Goal: Task Accomplishment & Management: Manage account settings

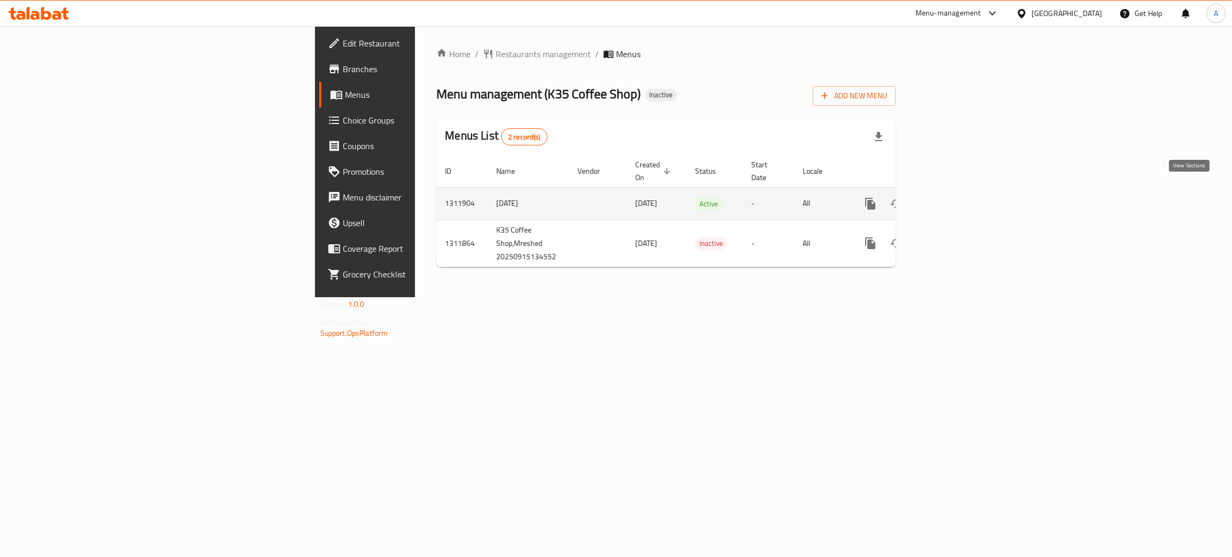
click at [954, 197] on icon "enhanced table" at bounding box center [947, 203] width 13 height 13
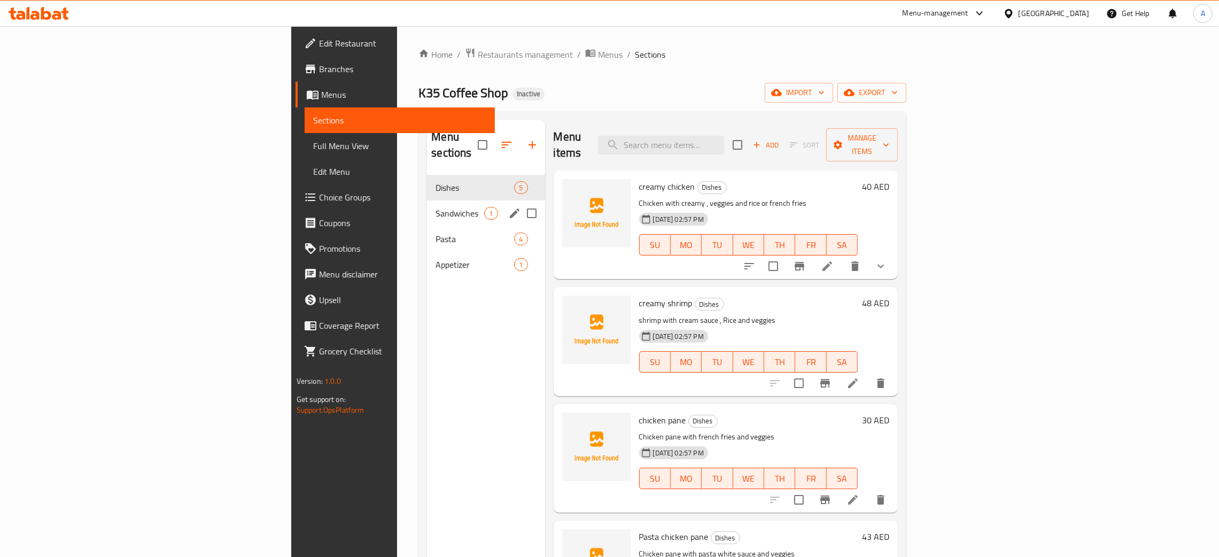
click at [427, 200] on div "Sandwiches 1" at bounding box center [486, 213] width 118 height 26
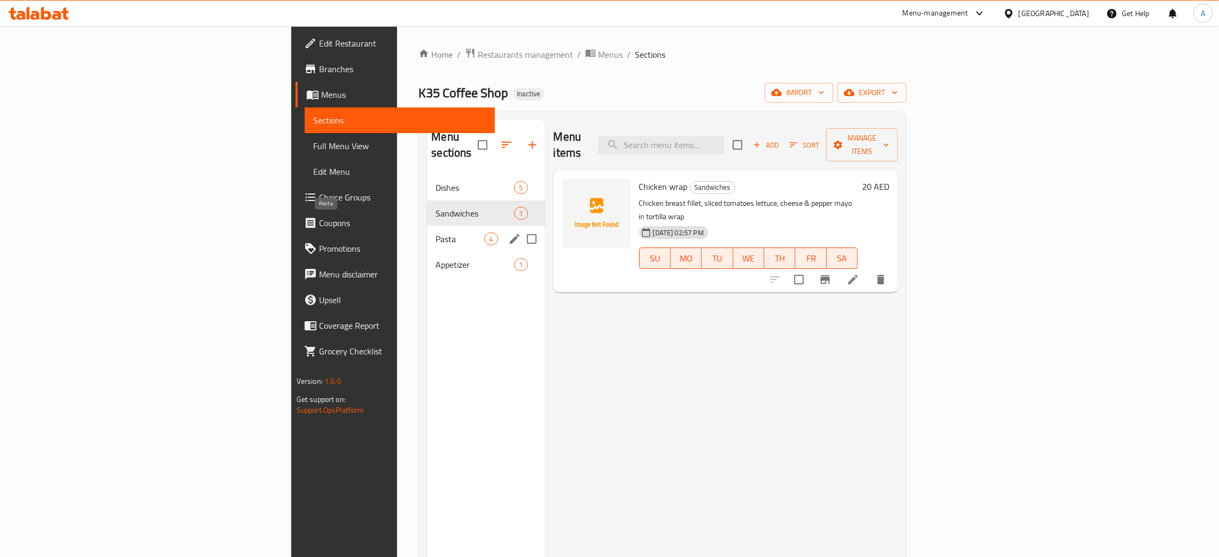
click at [436, 233] on span "Pasta" at bounding box center [460, 239] width 49 height 13
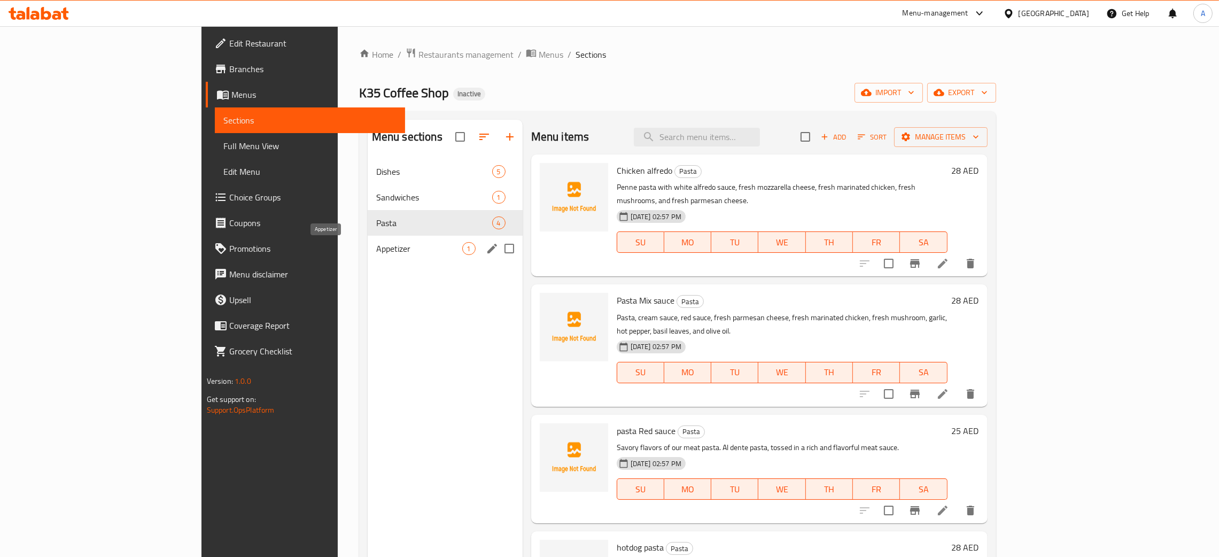
click at [399, 244] on span "Appetizer" at bounding box center [419, 248] width 86 height 13
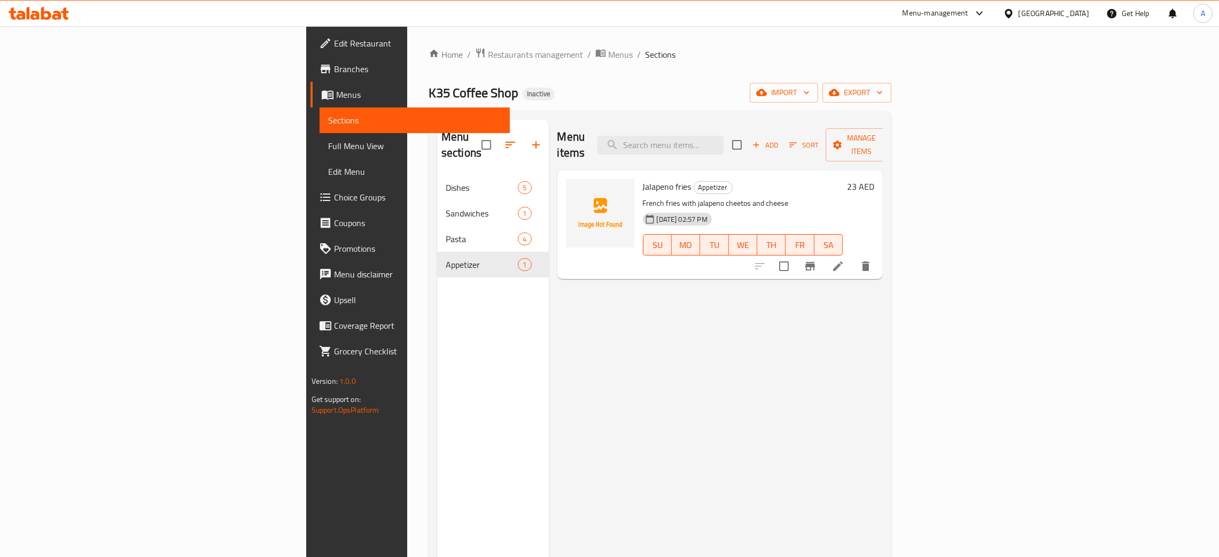
click at [1077, 12] on div "[GEOGRAPHIC_DATA]" at bounding box center [1054, 13] width 71 height 12
click at [969, 105] on div "[GEOGRAPHIC_DATA]" at bounding box center [1008, 110] width 160 height 25
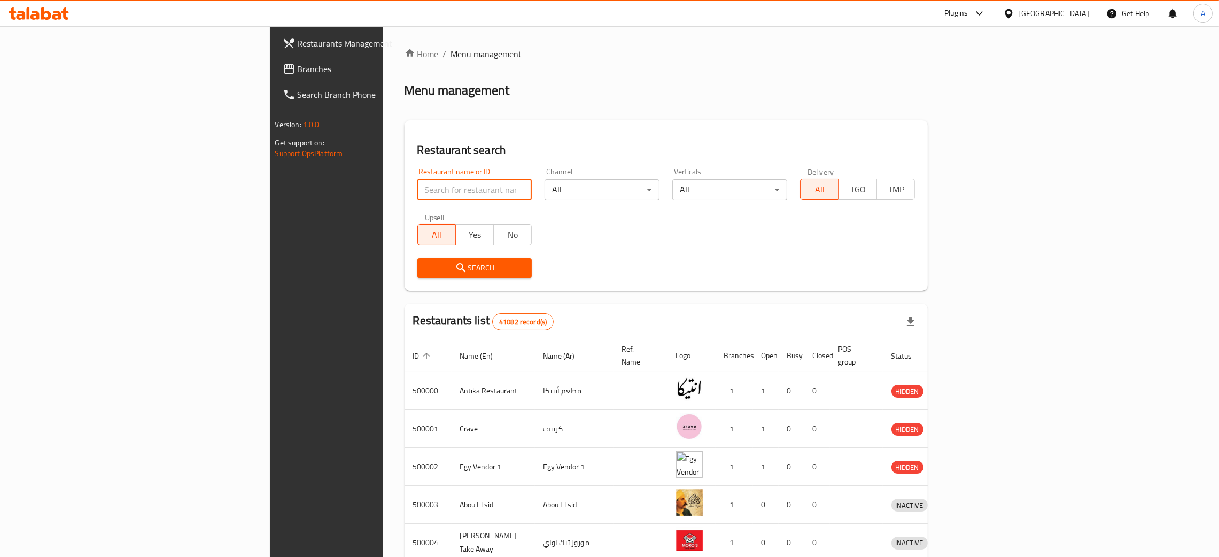
click at [417, 194] on input "search" at bounding box center [474, 189] width 115 height 21
paste input "Meshaltet EL Ma3l"
type input "Meshaltet EL Ma3l"
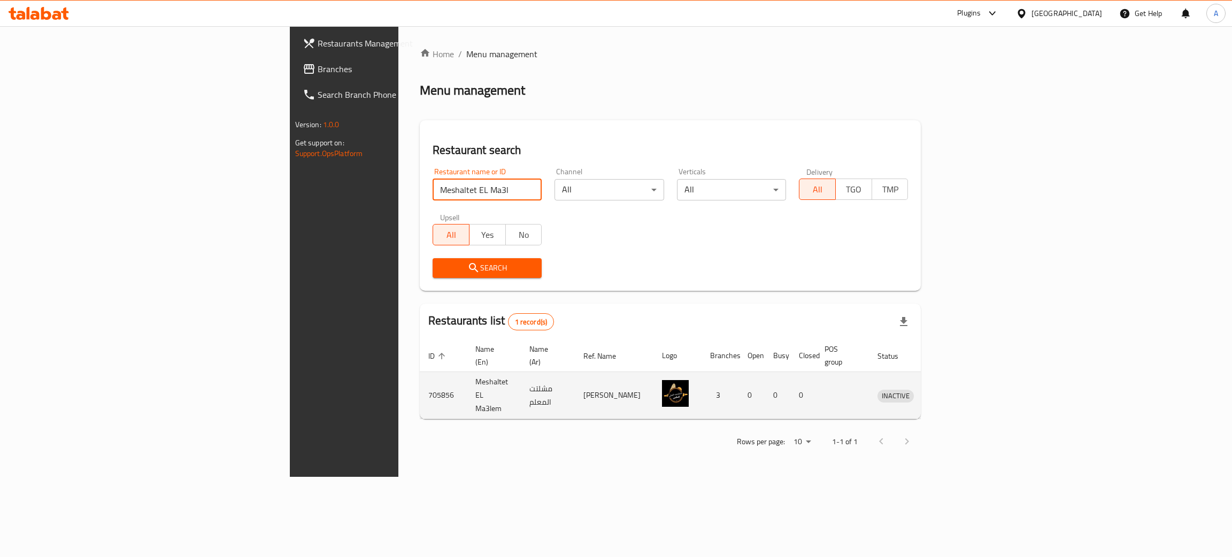
click at [946, 394] on icon "enhanced table" at bounding box center [944, 396] width 4 height 4
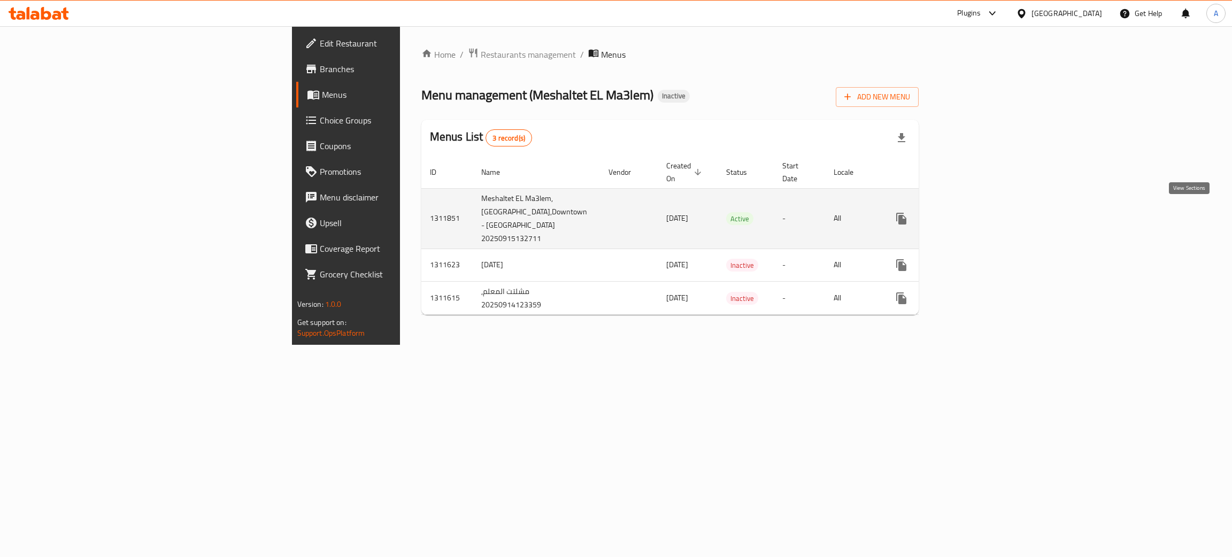
click at [983, 217] on icon "enhanced table" at bounding box center [978, 219] width 10 height 10
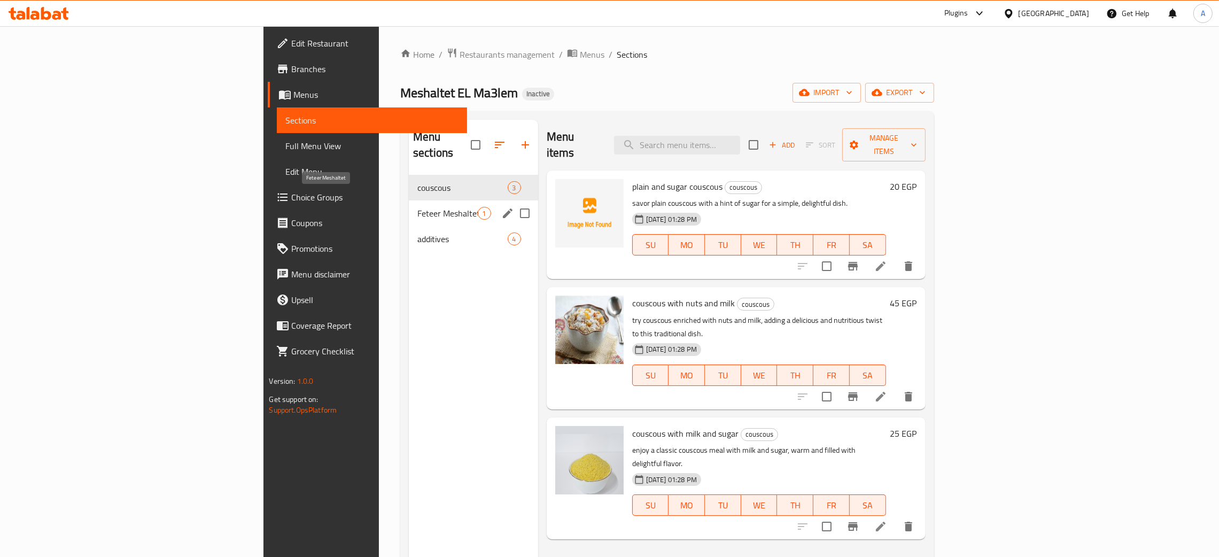
click at [417, 207] on span "Feteer Meshaltet" at bounding box center [447, 213] width 60 height 13
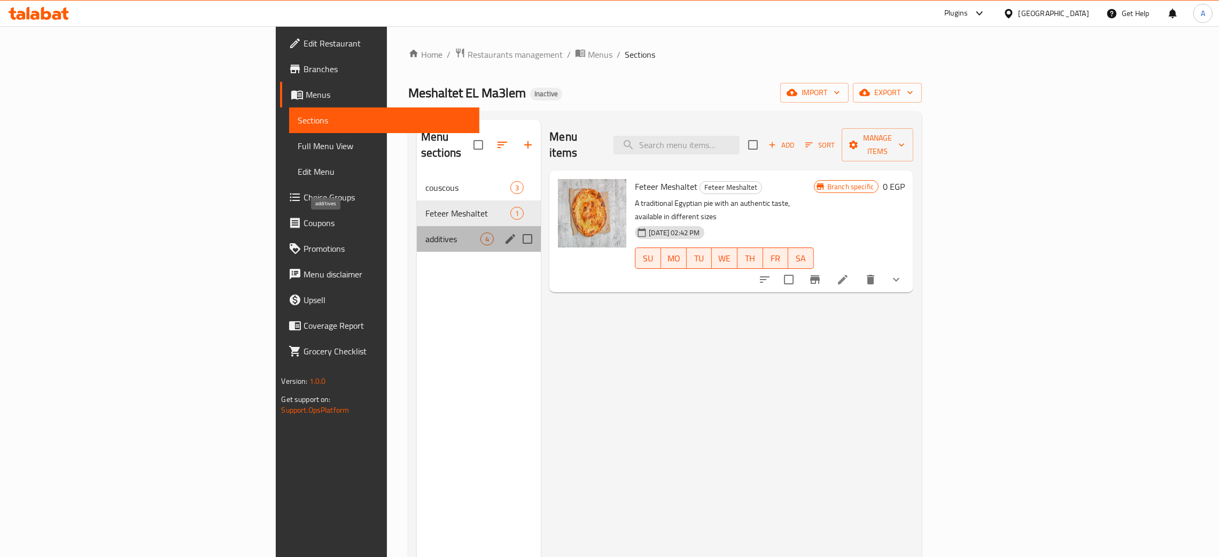
click at [425, 233] on span "additives" at bounding box center [452, 239] width 55 height 13
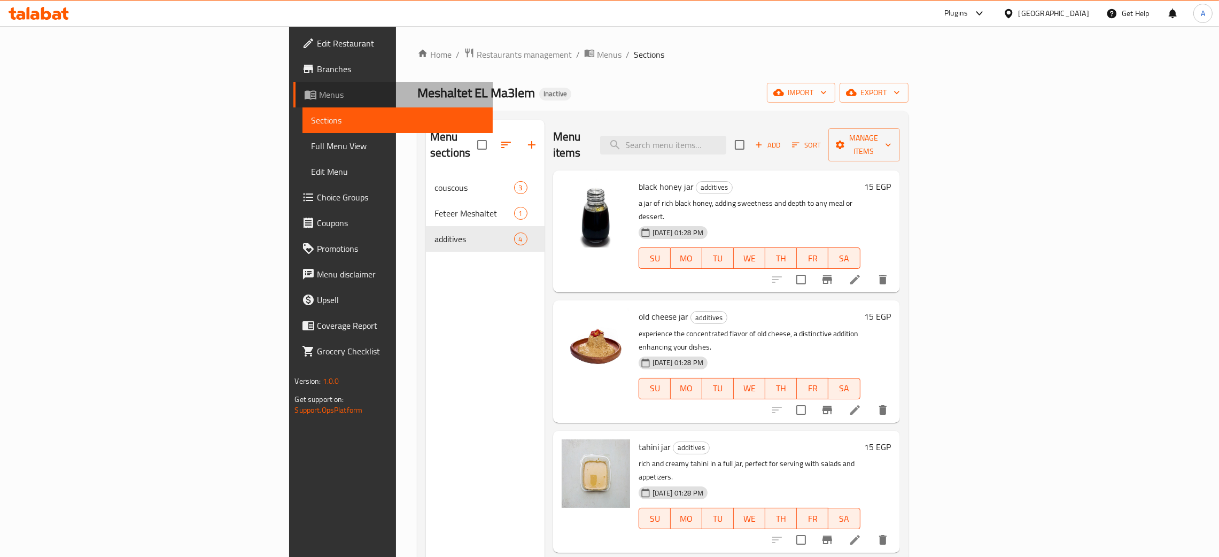
click at [319, 97] on span "Menus" at bounding box center [401, 94] width 165 height 13
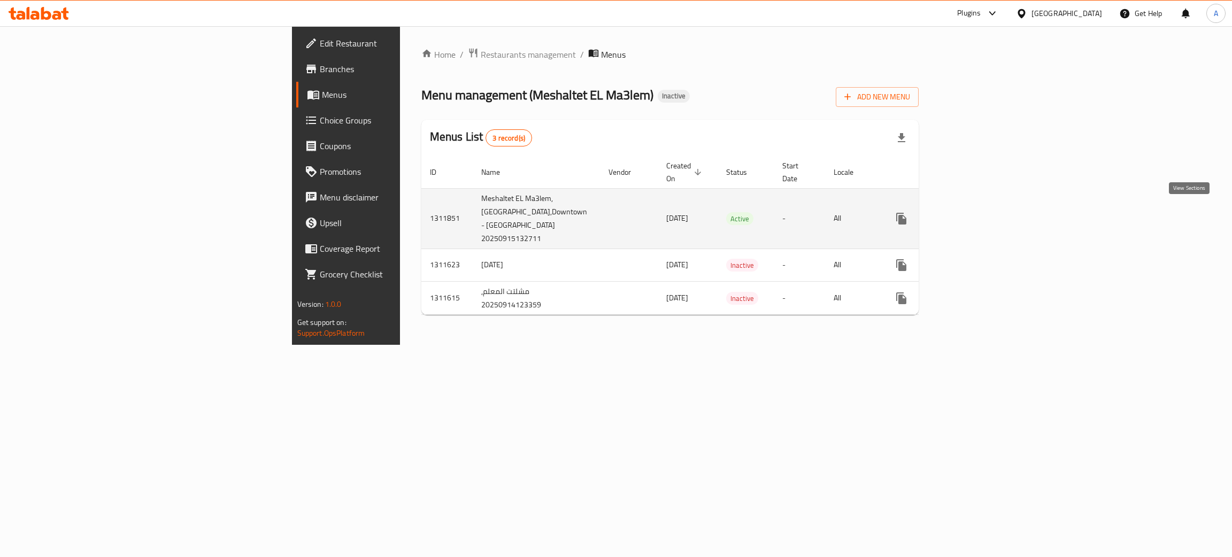
click at [985, 214] on icon "enhanced table" at bounding box center [978, 218] width 13 height 13
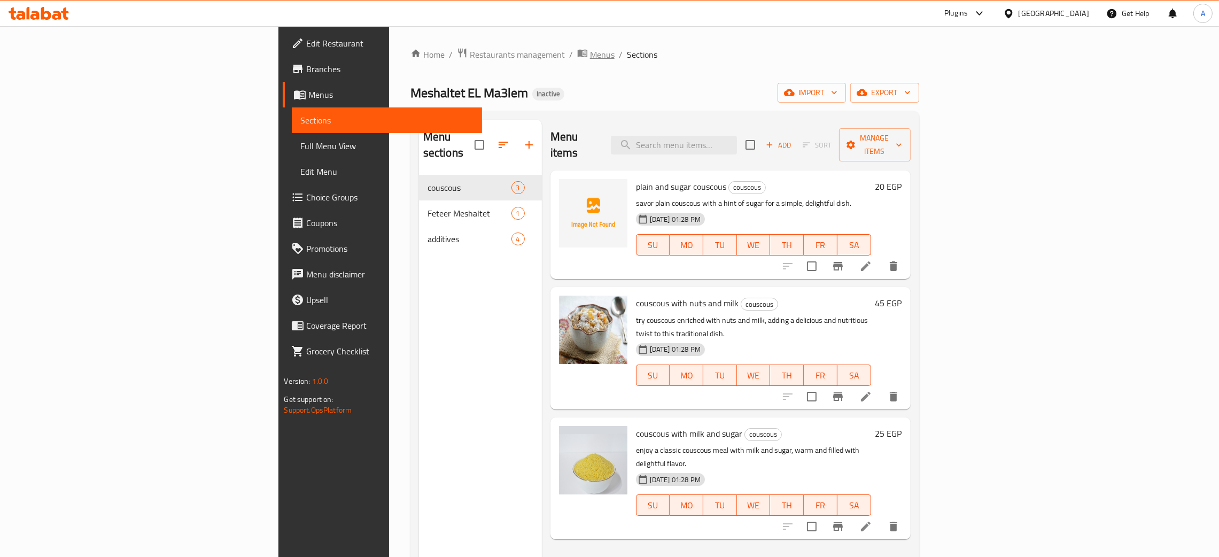
click at [590, 53] on span "Menus" at bounding box center [602, 54] width 25 height 13
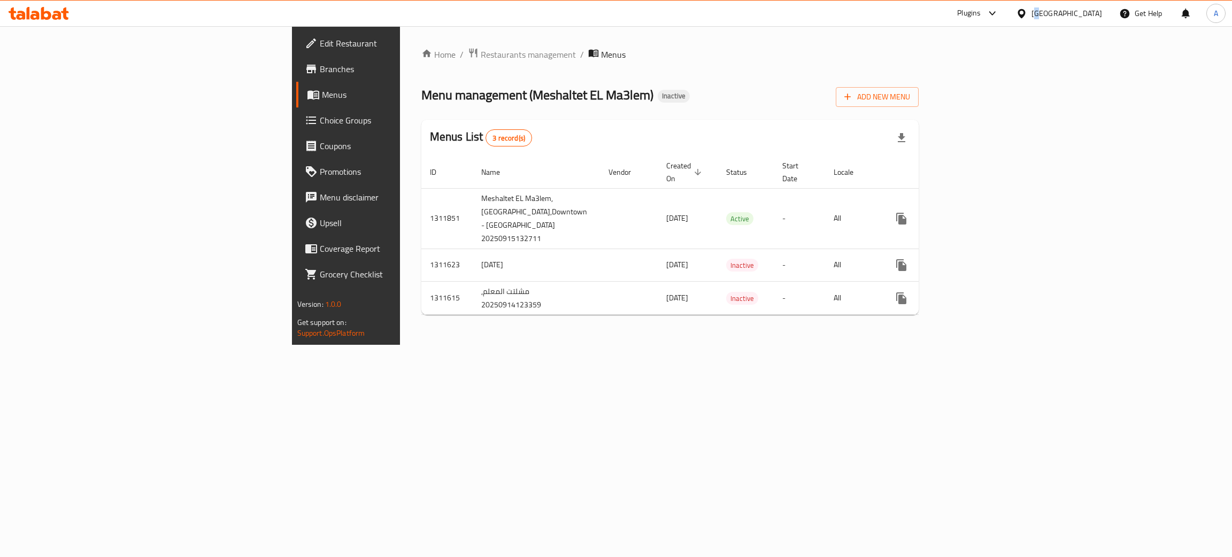
click at [1089, 10] on div "[GEOGRAPHIC_DATA]" at bounding box center [1066, 13] width 71 height 12
click at [989, 151] on div "Jordan" at bounding box center [1021, 156] width 160 height 25
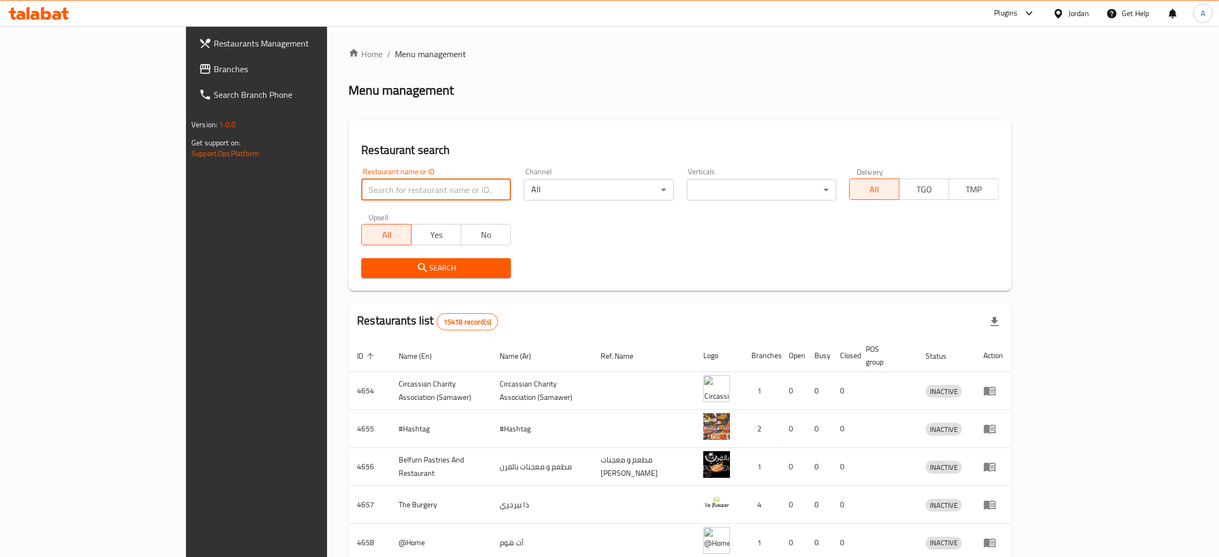
click at [361, 191] on input "search" at bounding box center [436, 189] width 150 height 21
paste input "المذاق الطيب"
type input "المذاق الطيب"
click button "Search" at bounding box center [436, 268] width 150 height 20
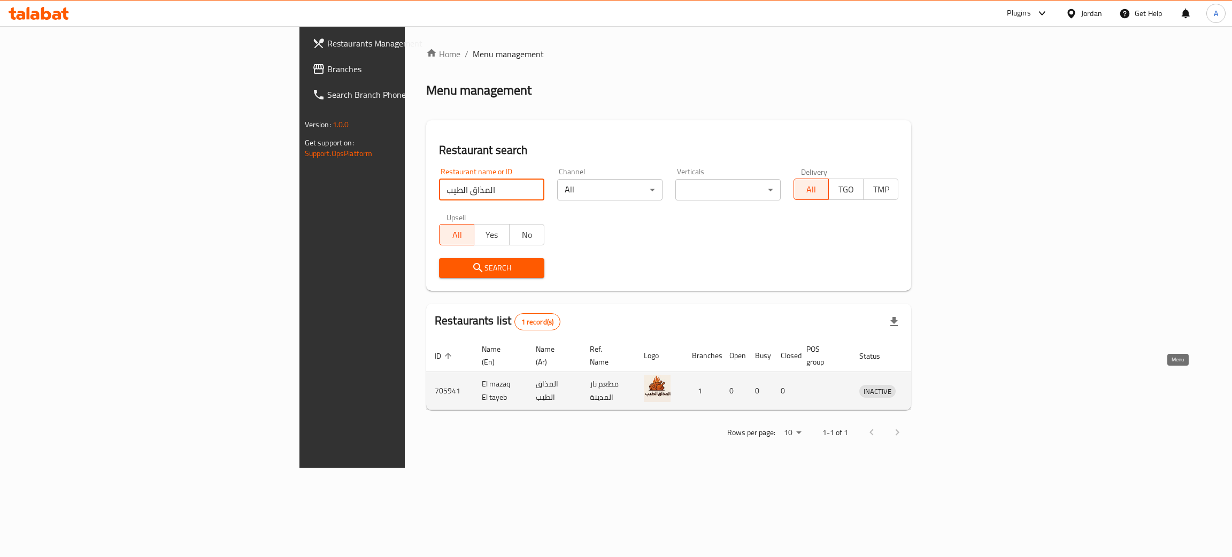
click at [937, 384] on link "enhanced table" at bounding box center [927, 390] width 20 height 13
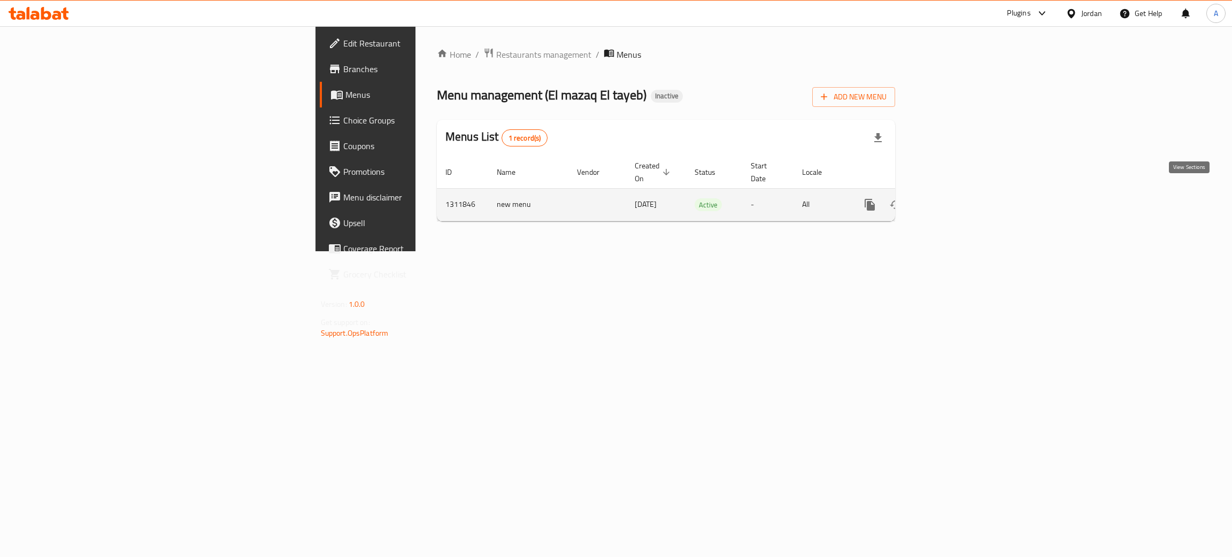
click at [953, 198] on icon "enhanced table" at bounding box center [946, 204] width 13 height 13
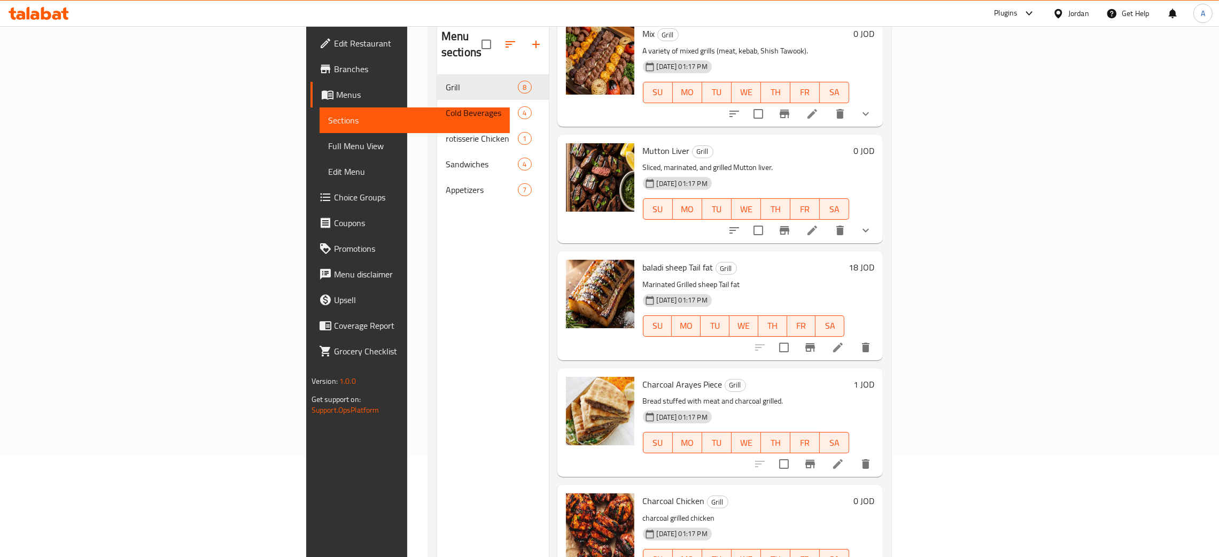
scroll to position [151, 0]
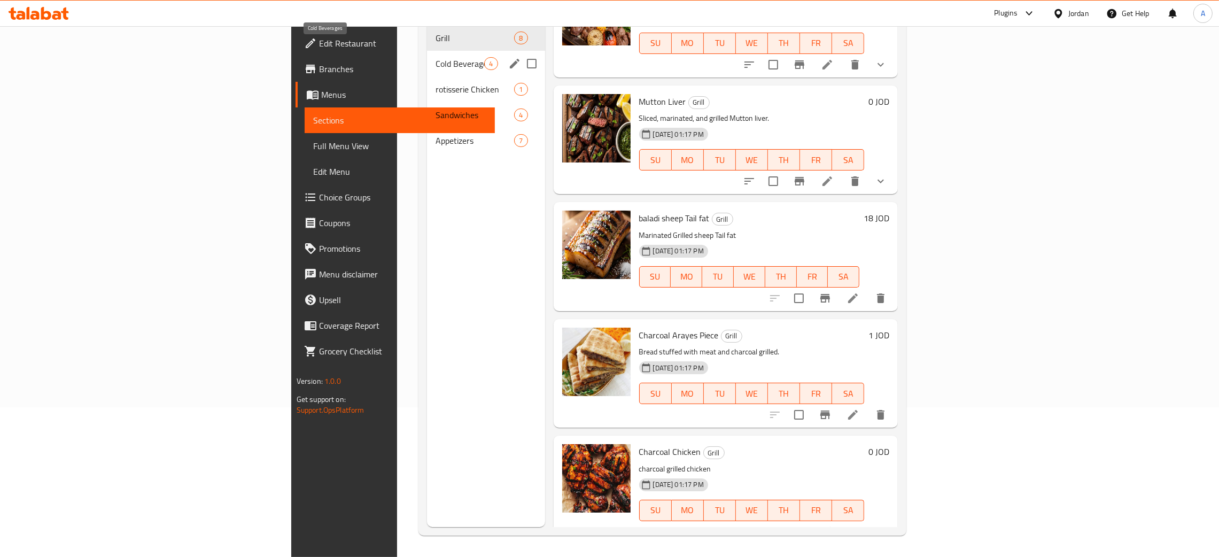
click at [436, 57] on span "Cold Beverages" at bounding box center [460, 63] width 49 height 13
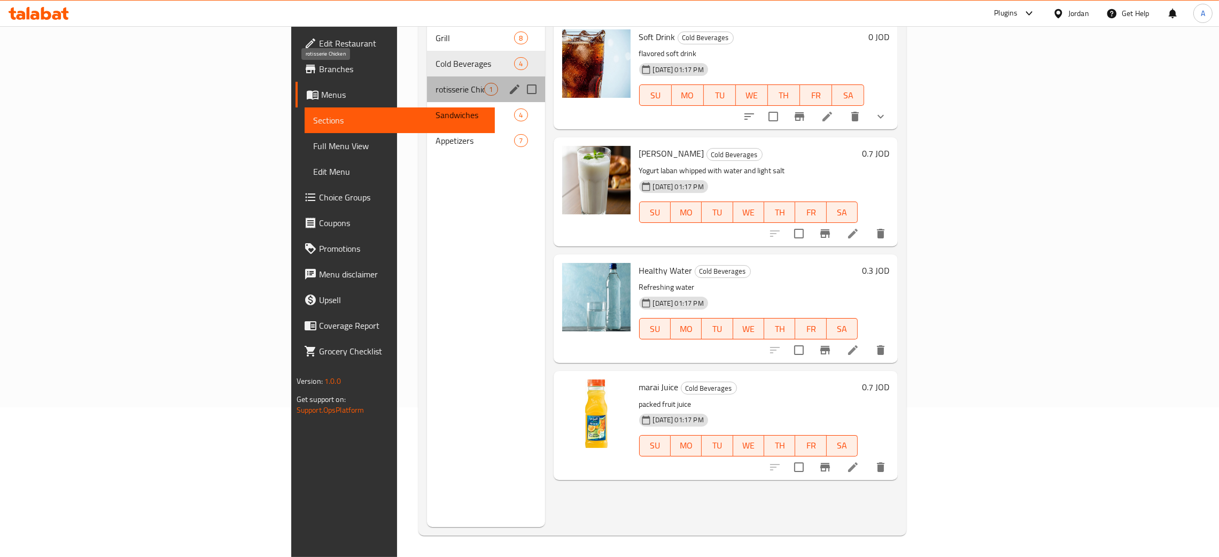
drag, startPoint x: 386, startPoint y: 66, endPoint x: 386, endPoint y: 72, distance: 6.4
click at [436, 83] on span "rotisserie Chicken" at bounding box center [460, 89] width 49 height 13
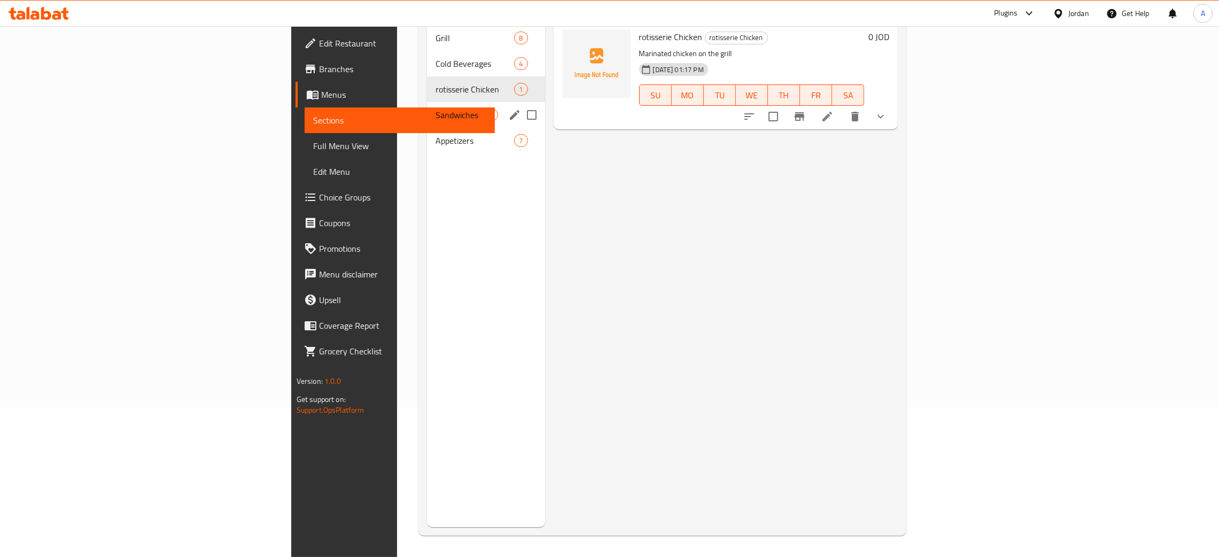
click at [427, 102] on div "Sandwiches 4" at bounding box center [486, 115] width 118 height 26
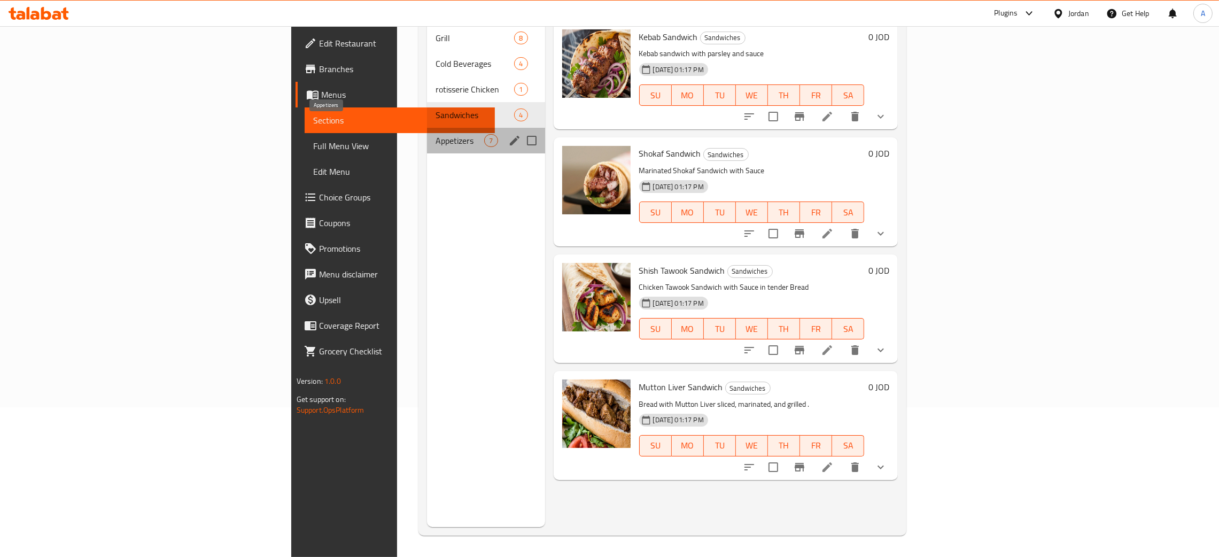
click at [436, 134] on span "Appetizers" at bounding box center [460, 140] width 49 height 13
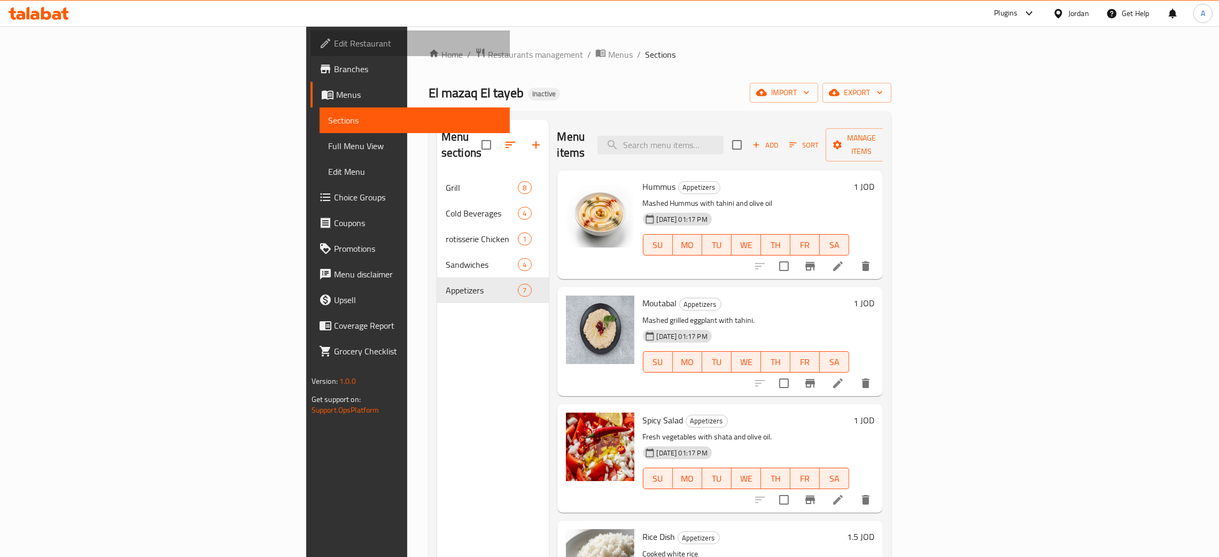
click at [334, 41] on span "Edit Restaurant" at bounding box center [417, 43] width 167 height 13
